Goal: Task Accomplishment & Management: Manage account settings

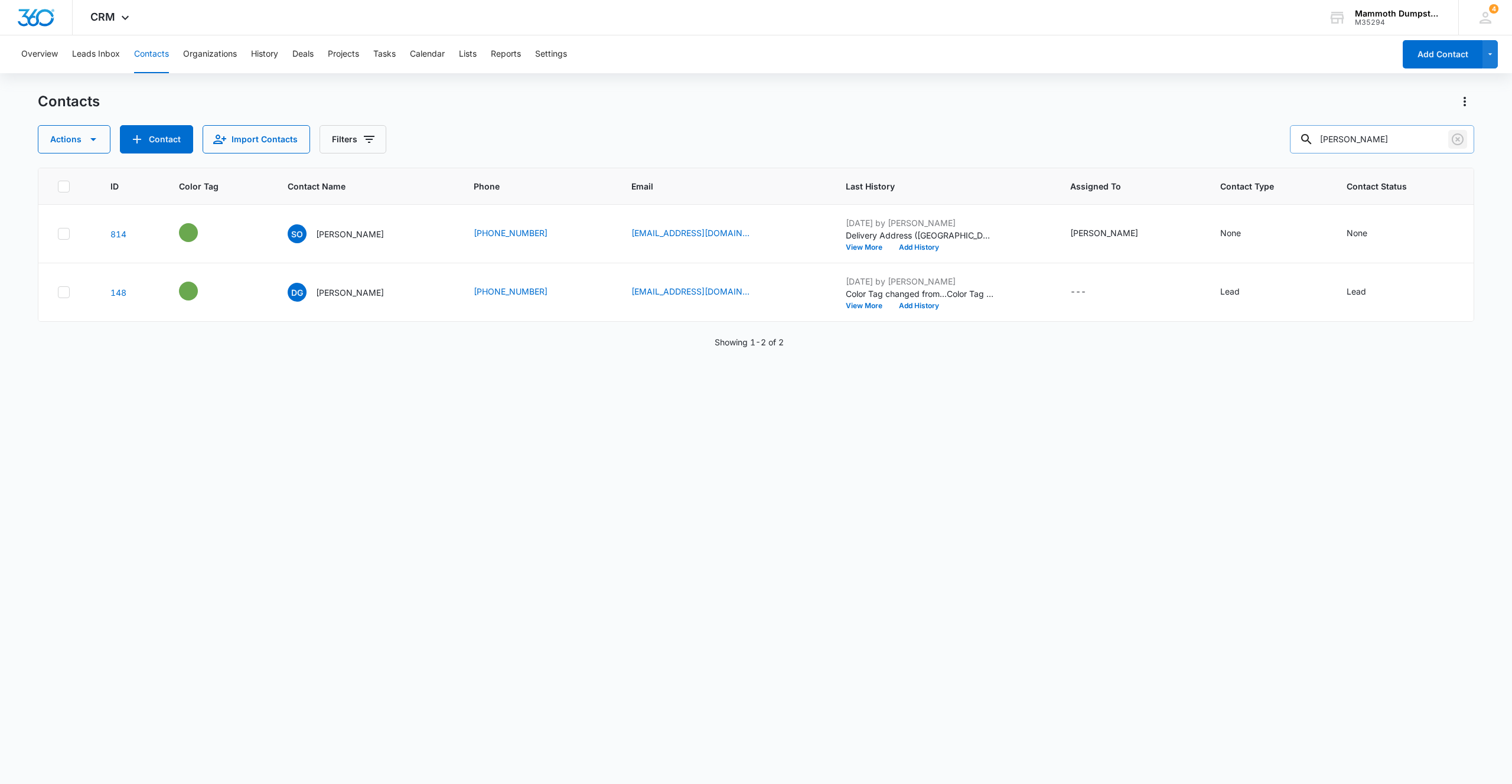
click at [1455, 140] on icon "Clear" at bounding box center [1458, 139] width 14 height 14
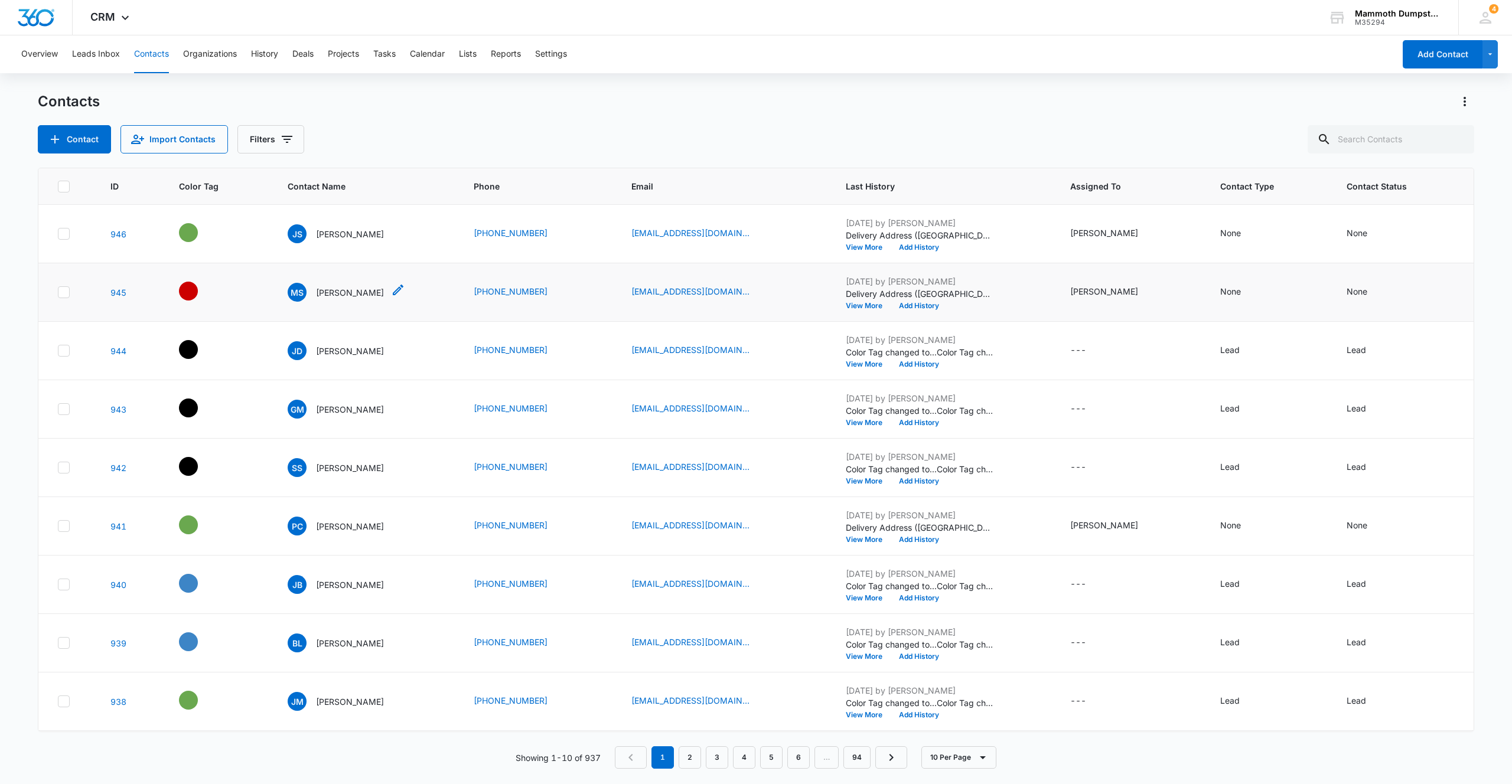
click at [332, 291] on p "[PERSON_NAME]" at bounding box center [350, 293] width 68 height 12
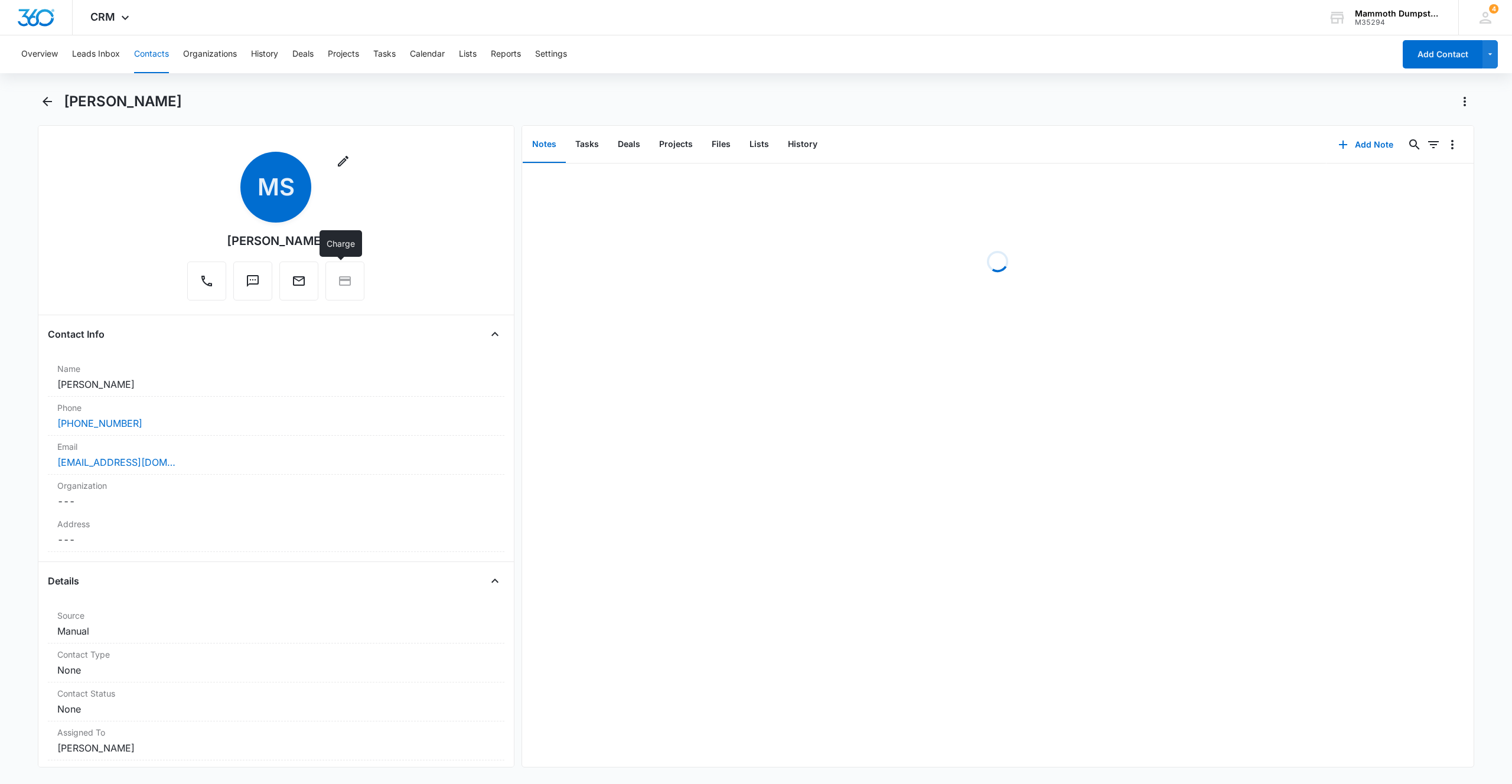
scroll to position [145, 0]
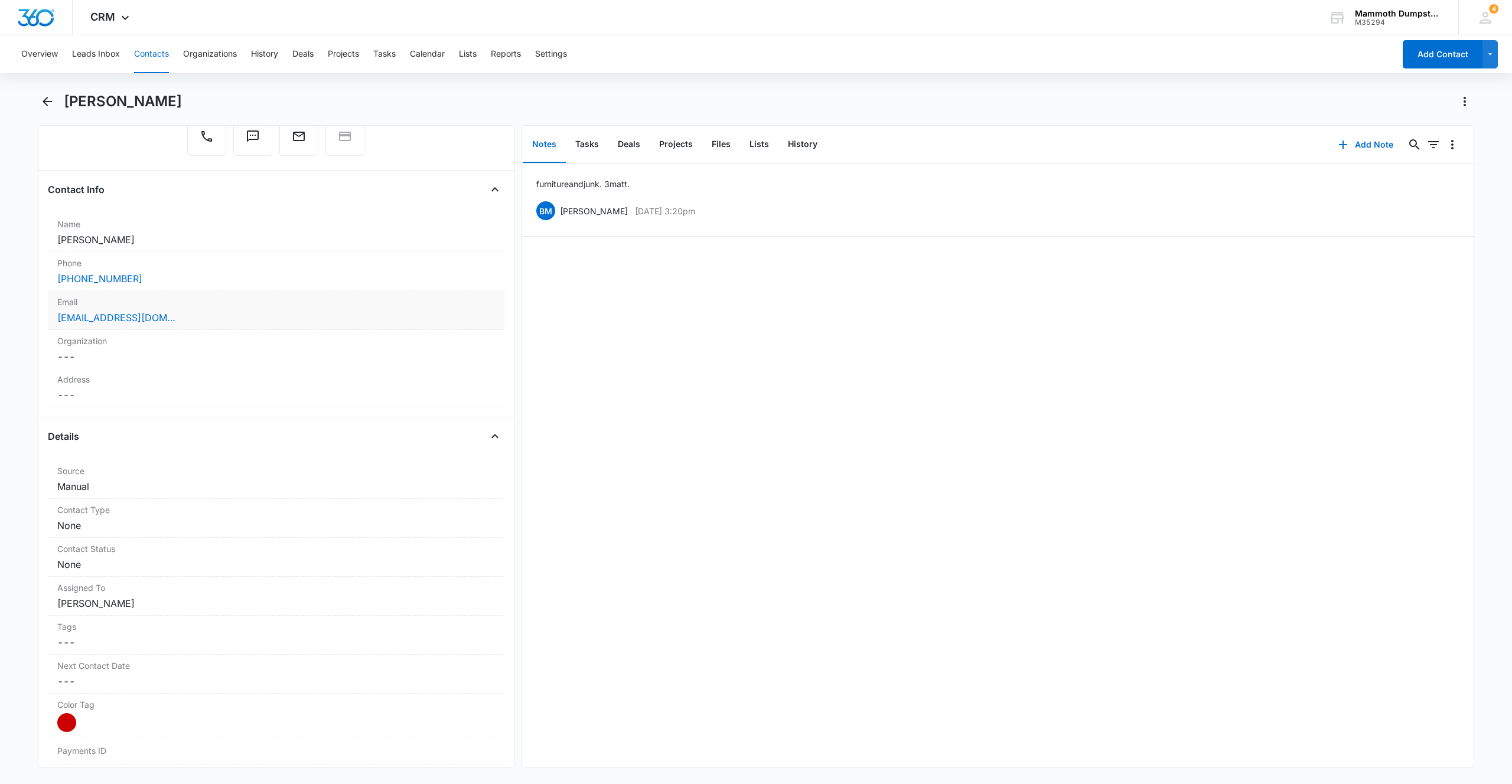
click at [248, 322] on div "[EMAIL_ADDRESS][DOMAIN_NAME]" at bounding box center [276, 318] width 438 height 14
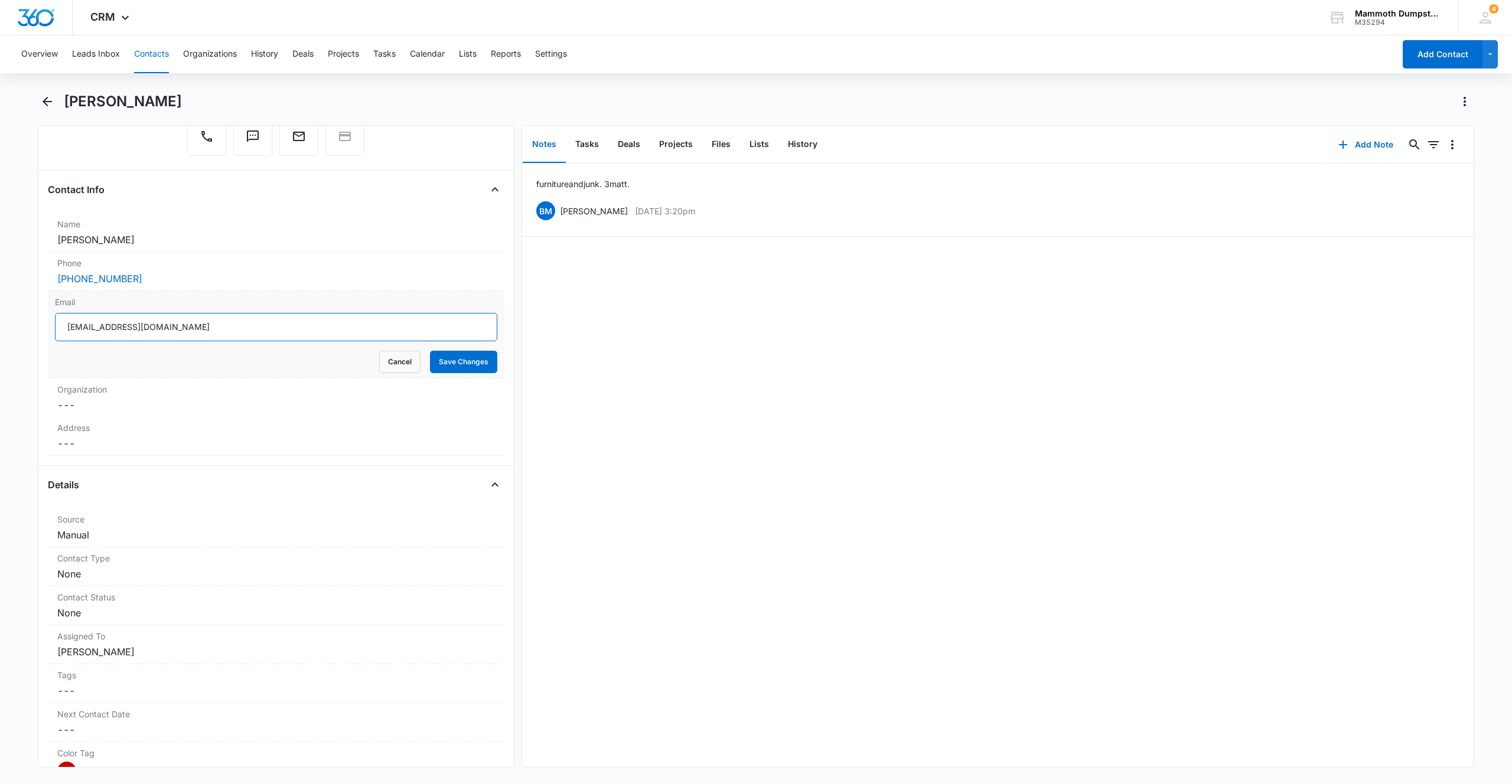
click at [129, 326] on input "[EMAIL_ADDRESS][DOMAIN_NAME]" at bounding box center [276, 327] width 443 height 28
click at [232, 325] on input "[EMAIL_ADDRESS][DOMAIN_NAME]" at bounding box center [276, 327] width 443 height 28
click at [233, 325] on input "[EMAIL_ADDRESS][DOMAIN_NAME]" at bounding box center [276, 327] width 443 height 28
type input "[EMAIL_ADDRESS][DOMAIN_NAME]"
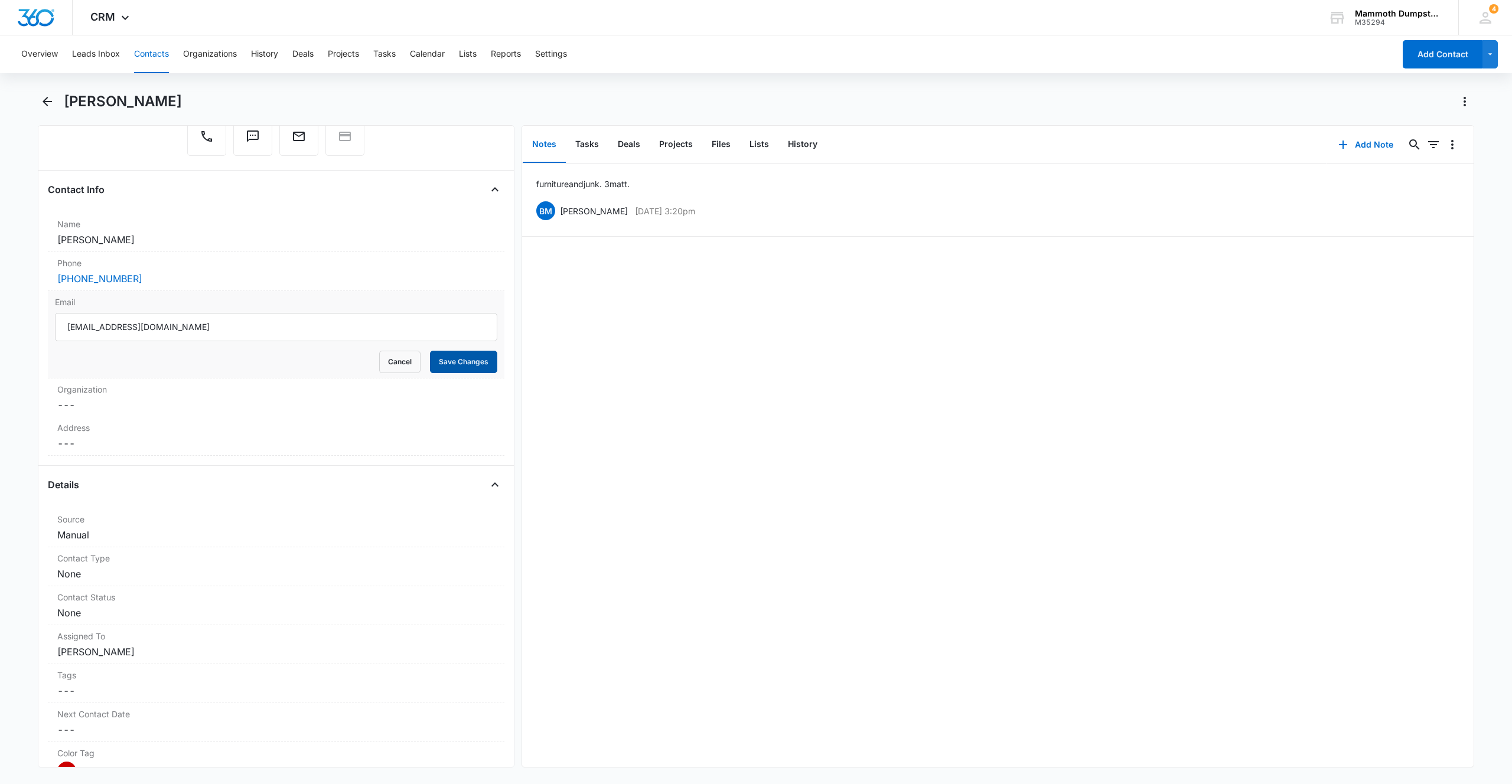
click at [453, 359] on button "Save Changes" at bounding box center [463, 362] width 67 height 22
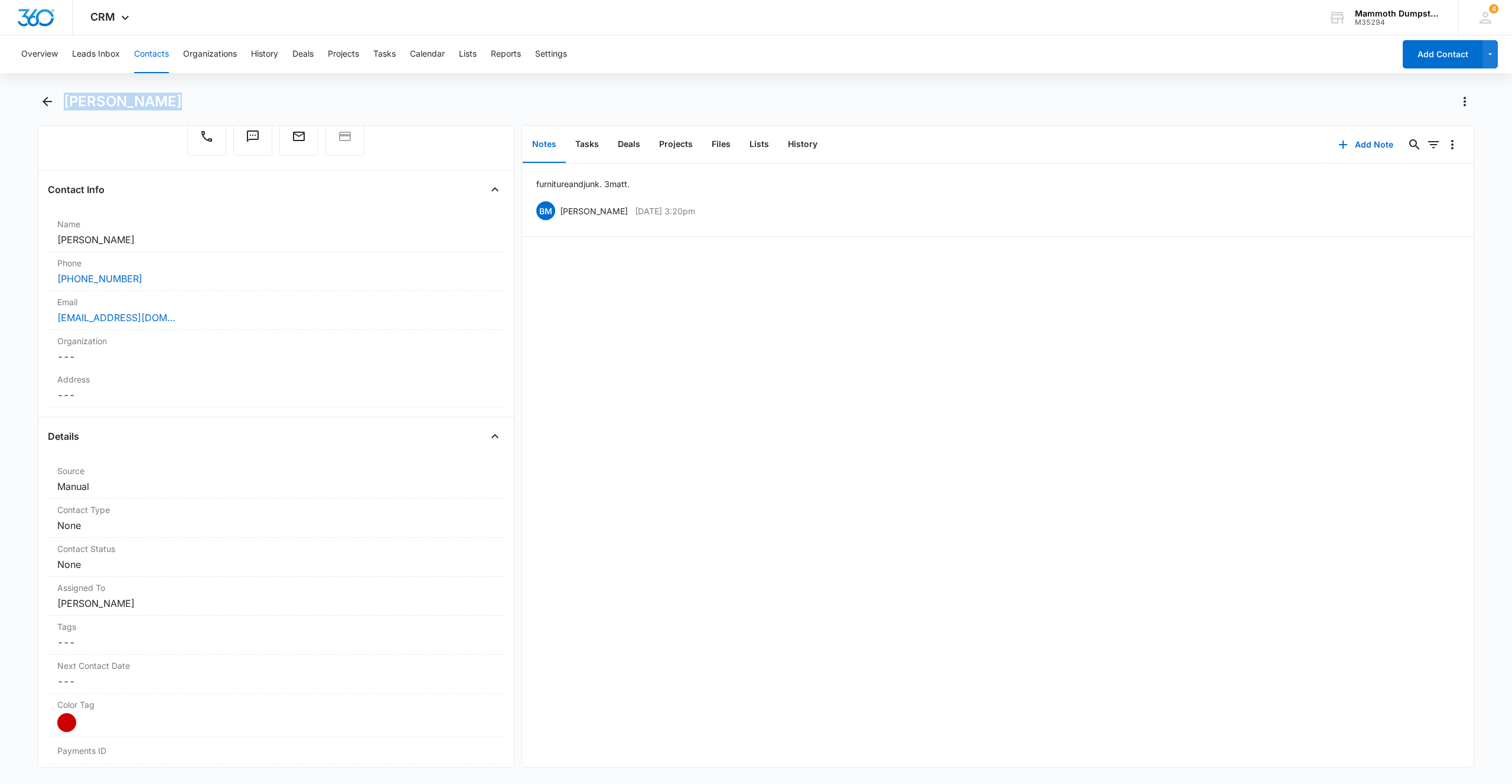
drag, startPoint x: 171, startPoint y: 94, endPoint x: 69, endPoint y: 94, distance: 102.0
click at [69, 94] on div "[PERSON_NAME]" at bounding box center [769, 101] width 1411 height 19
copy h1 "[PERSON_NAME]"
click at [201, 320] on div "[EMAIL_ADDRESS][DOMAIN_NAME]" at bounding box center [276, 318] width 438 height 14
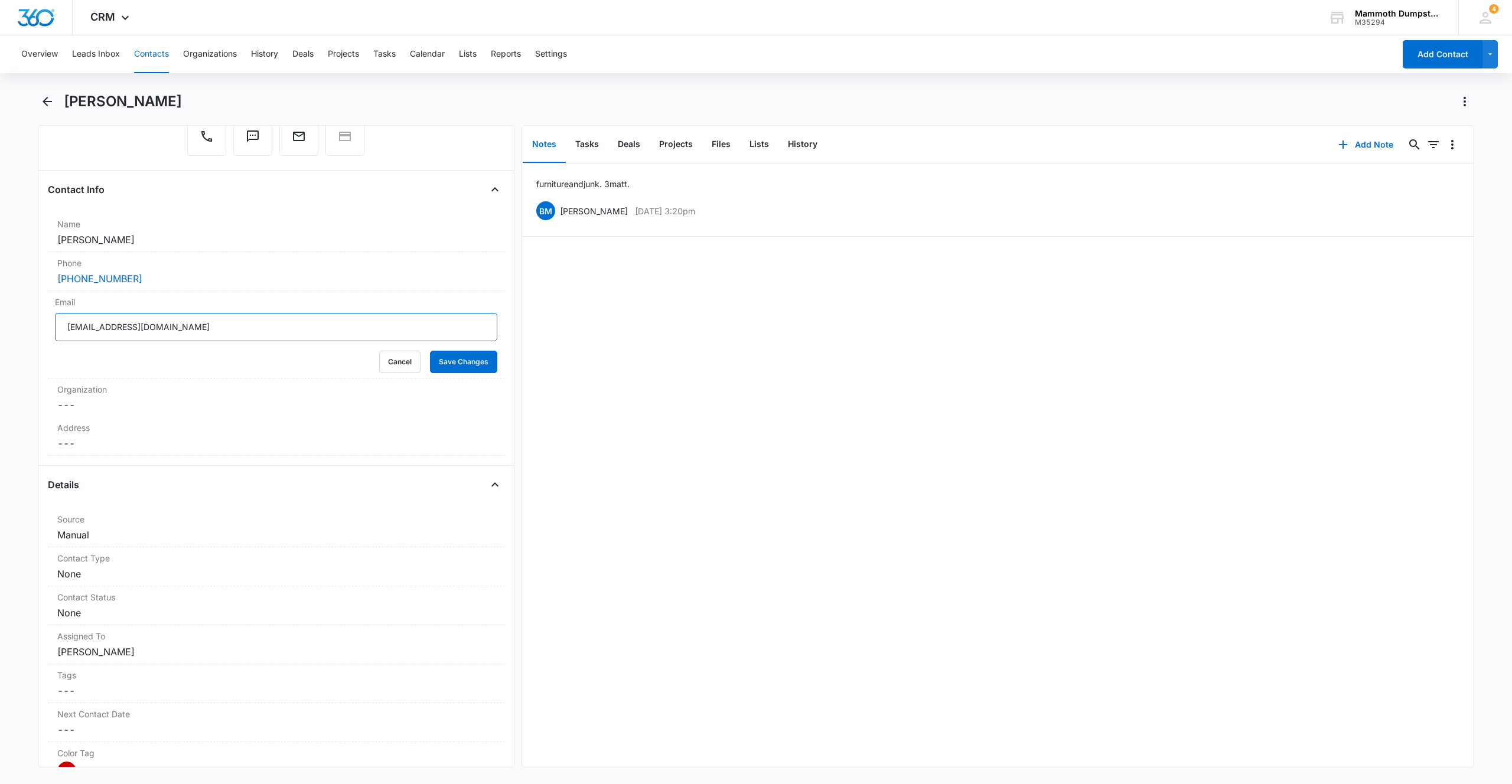
drag, startPoint x: 241, startPoint y: 329, endPoint x: 3, endPoint y: 289, distance: 241.3
click at [0, 284] on main "[PERSON_NAME] Remove [PERSON_NAME] Contact Info Name Cancel Save Changes [PERSO…" at bounding box center [756, 436] width 1512 height 690
click at [449, 361] on button "Save Changes" at bounding box center [463, 362] width 67 height 22
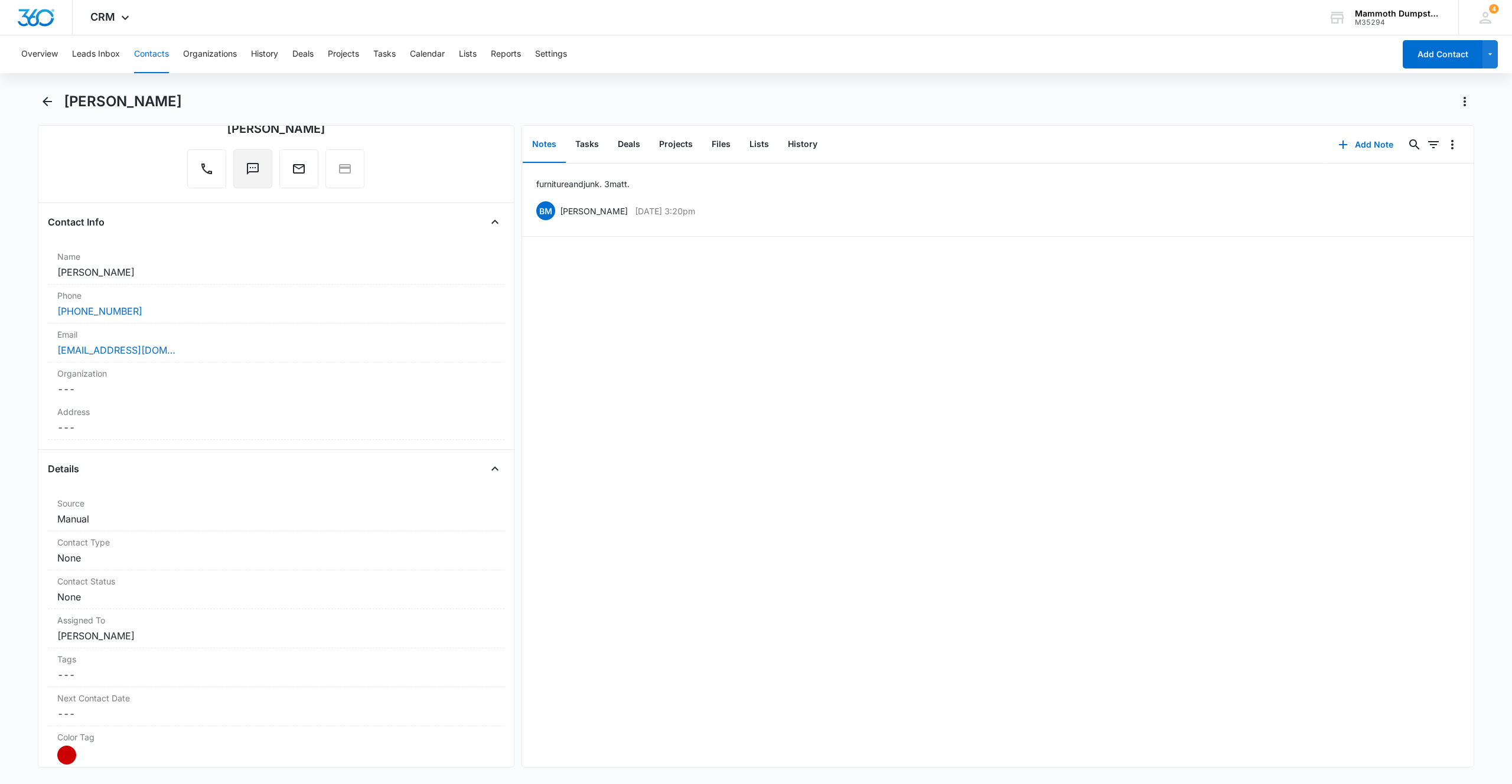
scroll to position [0, 0]
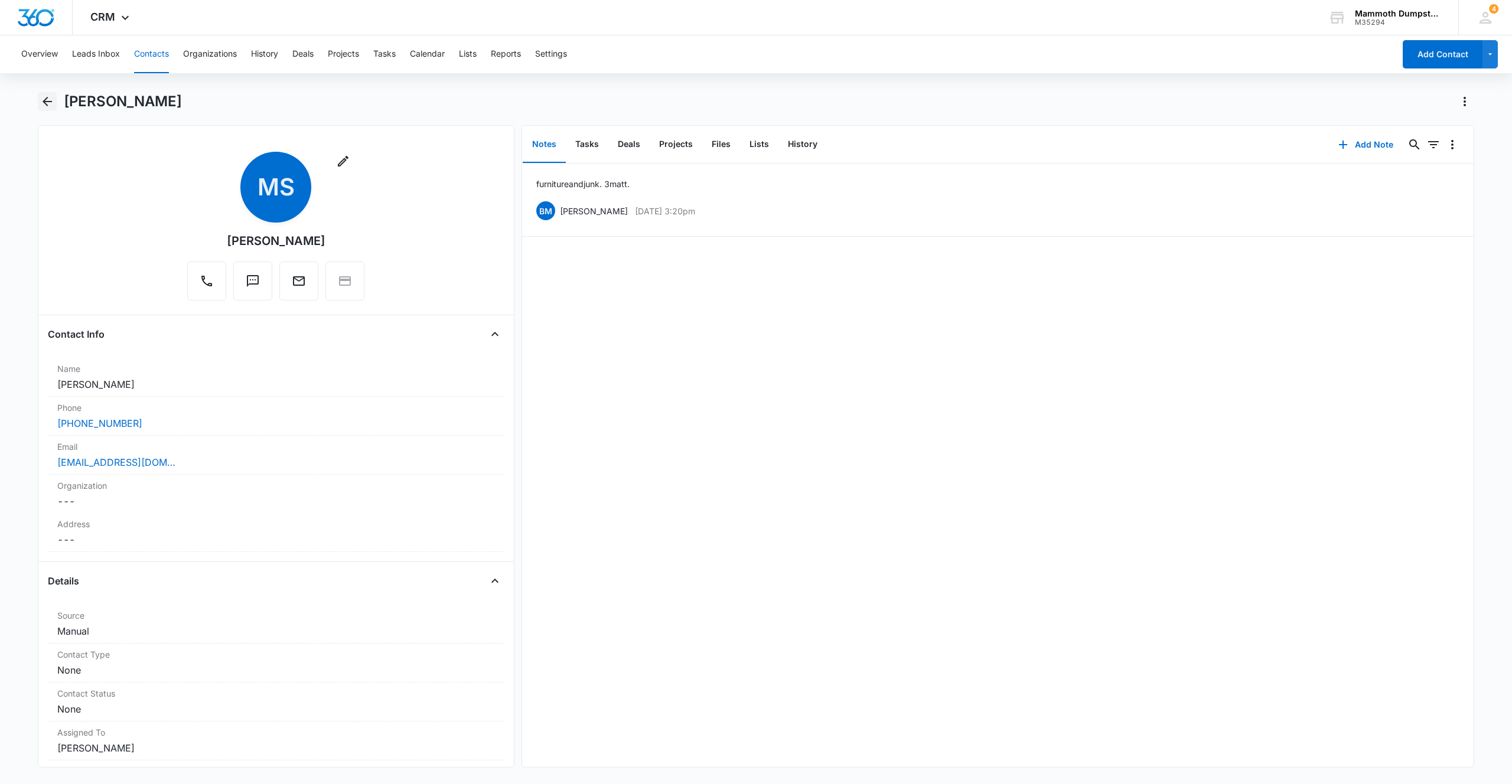
click at [51, 104] on icon "Back" at bounding box center [47, 102] width 14 height 14
